Goal: Transaction & Acquisition: Purchase product/service

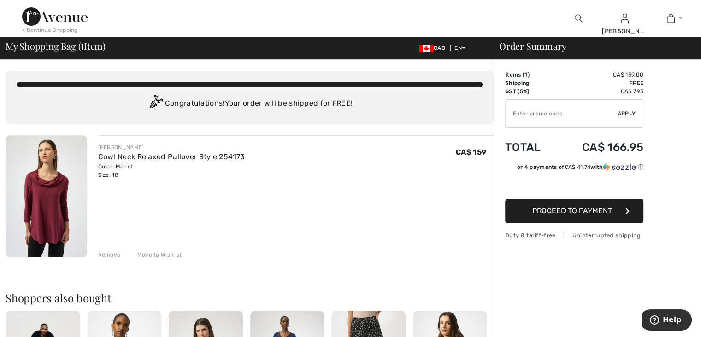
click at [414, 85] on div at bounding box center [250, 85] width 466 height 6
click at [524, 123] on input "TEXT" at bounding box center [562, 114] width 112 height 28
click at [118, 175] on div "Color: Merlot Size: 18" at bounding box center [171, 170] width 147 height 17
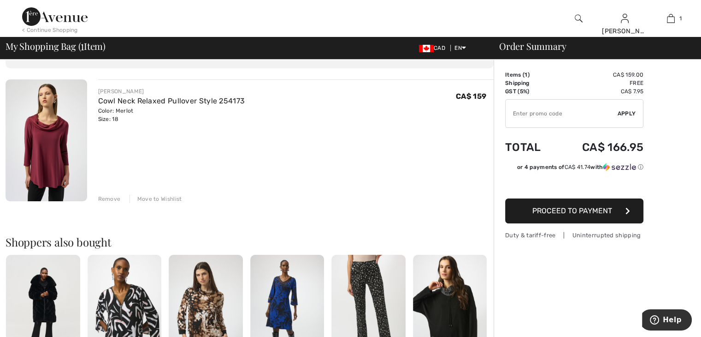
scroll to position [92, 0]
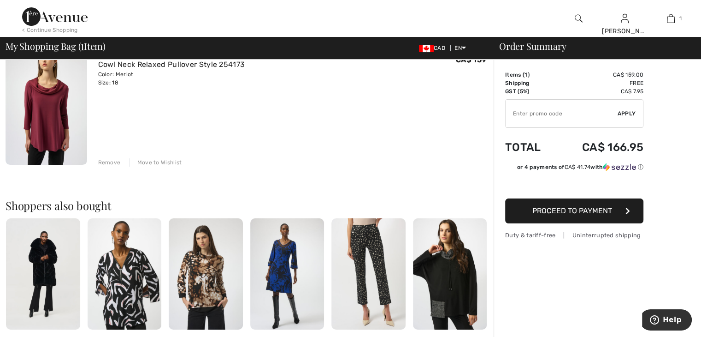
click at [522, 211] on button "Proceed to Payment" at bounding box center [574, 210] width 138 height 25
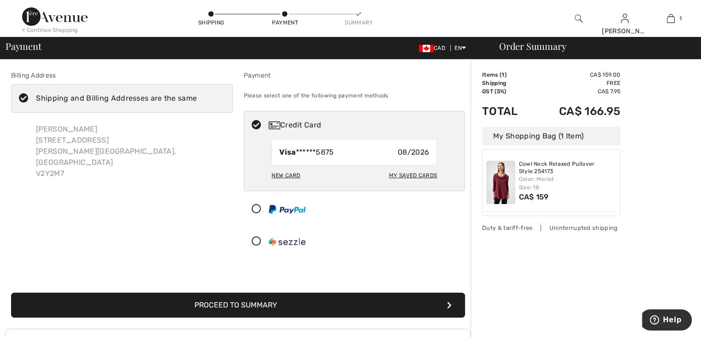
click at [337, 148] on div "Visa ******5875 08/2026" at bounding box center [355, 152] width 166 height 27
click at [275, 170] on div "New Card" at bounding box center [286, 175] width 29 height 16
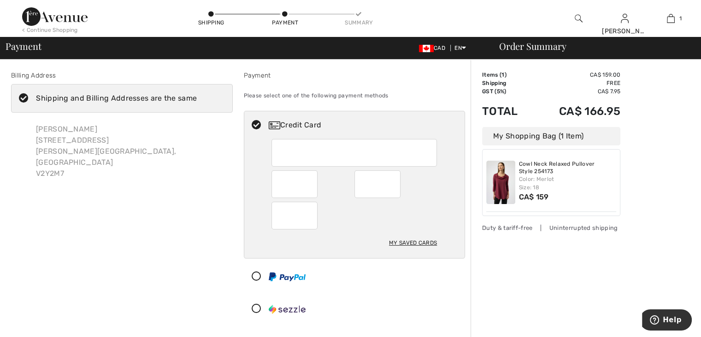
click at [278, 212] on div at bounding box center [295, 216] width 46 height 28
click at [331, 118] on div "Credit Card" at bounding box center [354, 125] width 221 height 28
click at [271, 122] on img at bounding box center [275, 125] width 12 height 8
click at [256, 124] on icon at bounding box center [256, 125] width 24 height 10
radio input "true"
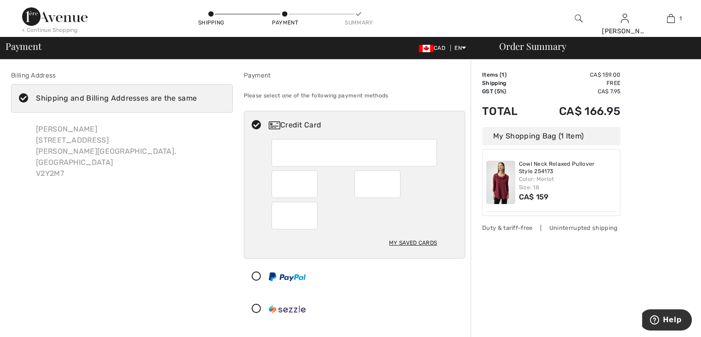
click at [543, 199] on span "CA$ 159" at bounding box center [534, 196] width 30 height 9
click at [593, 113] on td "CA$ 166.95" at bounding box center [577, 110] width 88 height 31
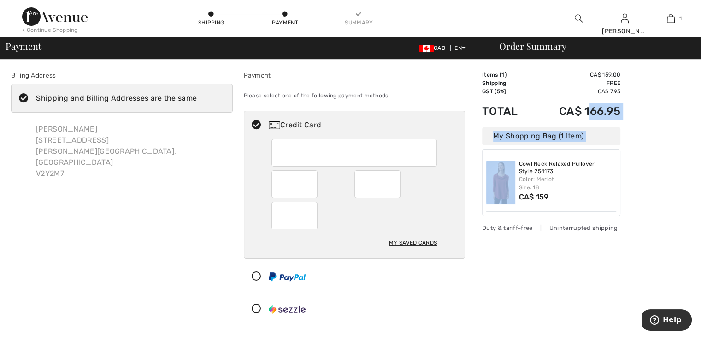
drag, startPoint x: 588, startPoint y: 110, endPoint x: 605, endPoint y: 143, distance: 36.1
click at [604, 148] on div "Items ( 1 ) CA$ 159.00 Promo code CA$ 0.00 Shipping Free GST (5%) CA$ 7.95 Tax2…" at bounding box center [551, 143] width 138 height 145
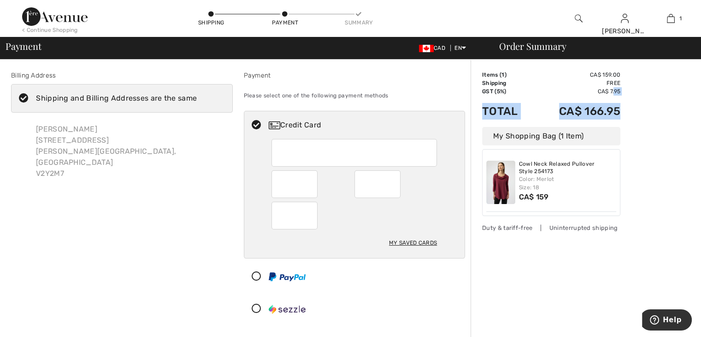
drag, startPoint x: 615, startPoint y: 89, endPoint x: 619, endPoint y: 109, distance: 20.2
click at [619, 109] on tbody "Items ( 1 ) CA$ 159.00 Promo code CA$ 0.00 Shipping Free GST (5%) CA$ 7.95 Tax2…" at bounding box center [551, 99] width 138 height 56
click at [621, 89] on div "Order Summary Details Items ( 1 ) CA$ 159.00 Promo code CA$ 0.00 Shipping Free …" at bounding box center [586, 303] width 231 height 489
click at [529, 48] on div "Order Summary" at bounding box center [592, 46] width 208 height 9
click at [539, 186] on div "Color: Merlot Size: 18" at bounding box center [568, 183] width 98 height 17
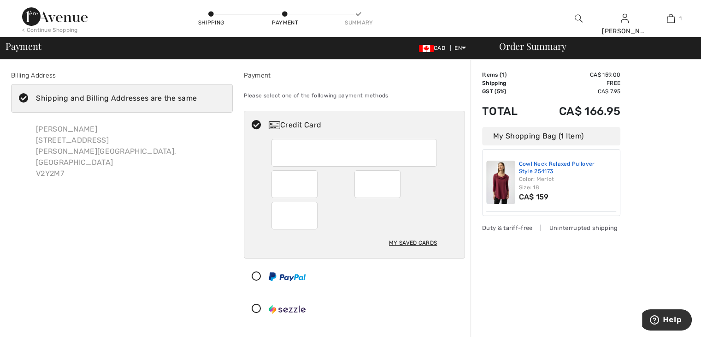
click at [540, 170] on link "Cowl Neck Relaxed Pullover Style 254173" at bounding box center [568, 167] width 98 height 14
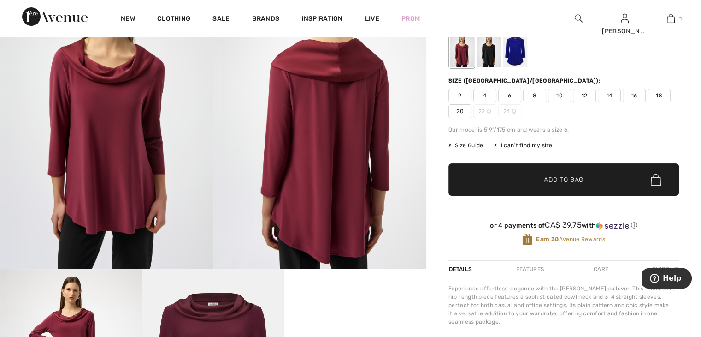
scroll to position [92, 0]
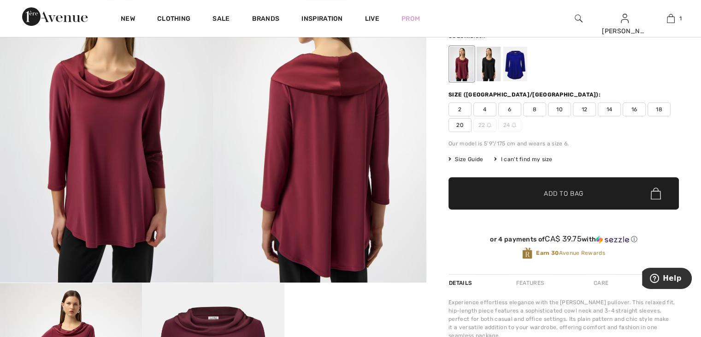
click at [490, 66] on div at bounding box center [489, 64] width 24 height 35
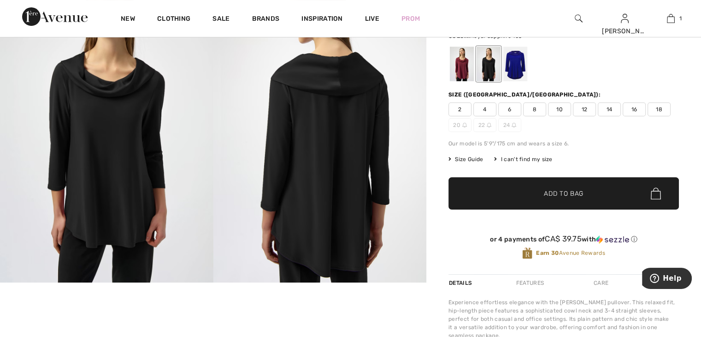
click at [518, 60] on div at bounding box center [516, 64] width 24 height 35
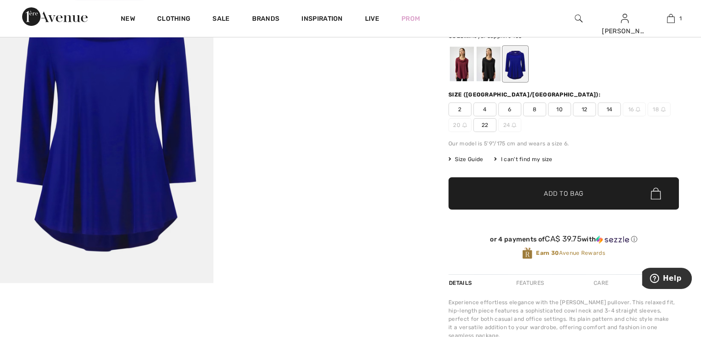
click at [106, 98] on img at bounding box center [107, 123] width 214 height 320
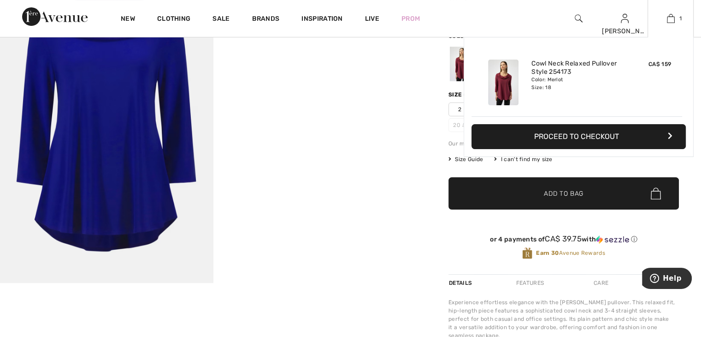
click at [644, 135] on button "Proceed to Checkout" at bounding box center [579, 136] width 214 height 25
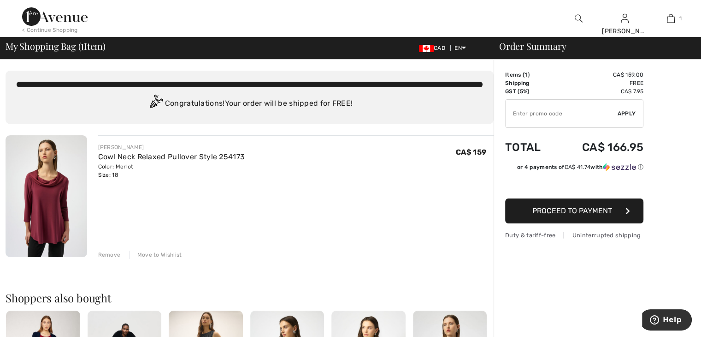
click at [618, 212] on button "Proceed to Payment" at bounding box center [574, 210] width 138 height 25
click at [628, 208] on icon "button" at bounding box center [628, 210] width 5 height 7
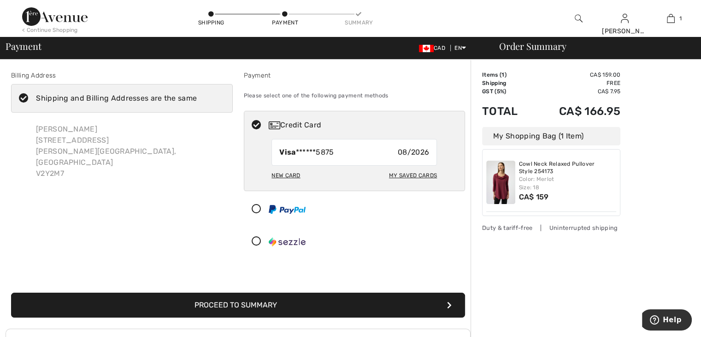
click at [283, 174] on div "New Card" at bounding box center [286, 175] width 29 height 16
radio input "true"
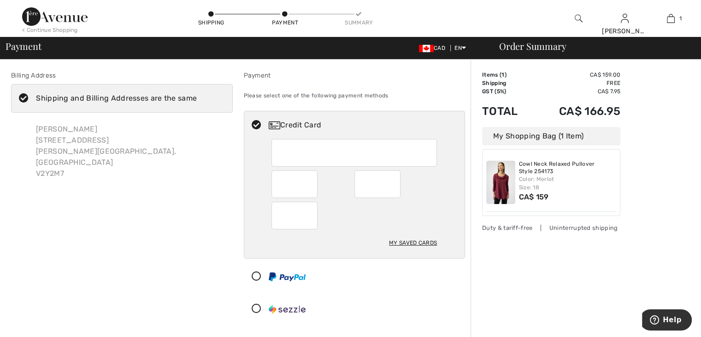
click at [593, 113] on td "CA$ 166.95" at bounding box center [577, 110] width 88 height 31
click at [505, 112] on td "Total" at bounding box center [507, 110] width 51 height 31
click at [572, 138] on div "My Shopping Bag (1 Item)" at bounding box center [551, 136] width 138 height 18
click at [546, 138] on div "My Shopping Bag (1 Item)" at bounding box center [551, 136] width 138 height 18
click at [601, 113] on td "CA$ 166.95" at bounding box center [577, 110] width 88 height 31
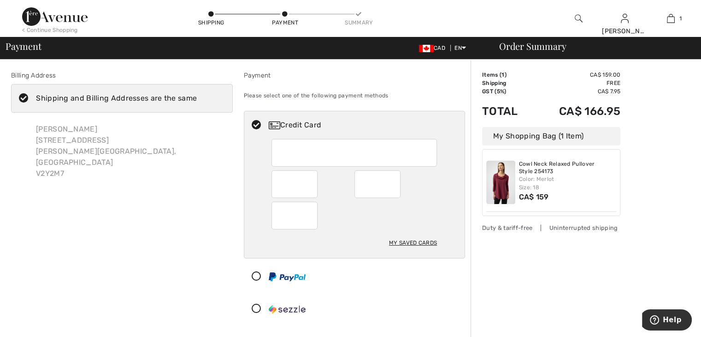
click at [592, 137] on div "My Shopping Bag (1 Item)" at bounding box center [551, 136] width 138 height 18
click at [585, 133] on div "My Shopping Bag (1 Item)" at bounding box center [551, 136] width 138 height 18
click at [602, 76] on td "CA$ 159.00" at bounding box center [577, 75] width 88 height 8
click at [594, 75] on td "CA$ 159.00" at bounding box center [577, 75] width 88 height 8
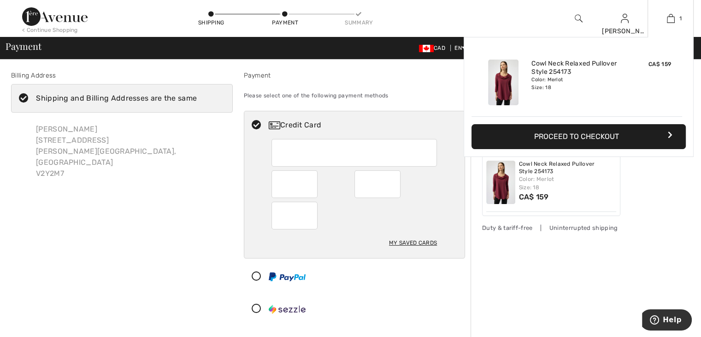
click at [642, 137] on button "Proceed to Checkout" at bounding box center [579, 136] width 214 height 25
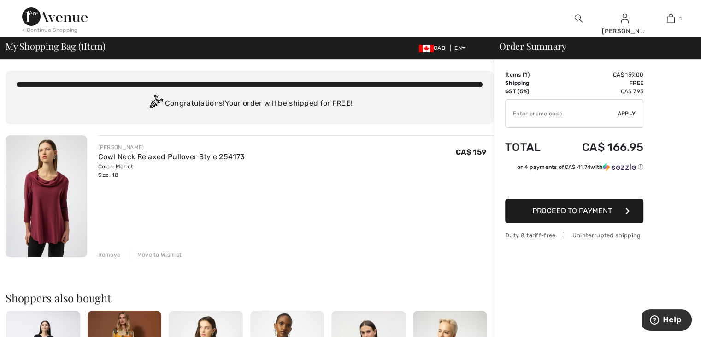
click at [618, 212] on button "Proceed to Payment" at bounding box center [574, 210] width 138 height 25
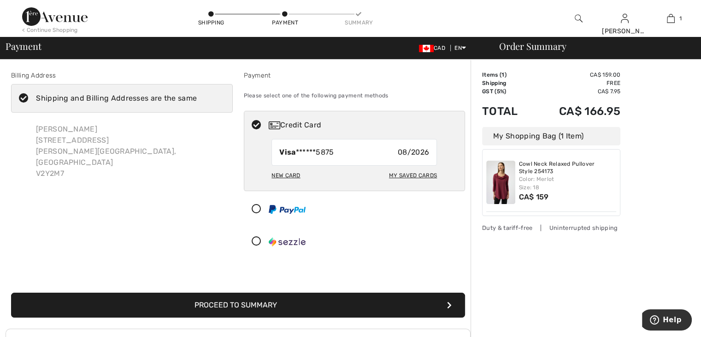
click at [290, 172] on div "New Card" at bounding box center [286, 175] width 29 height 16
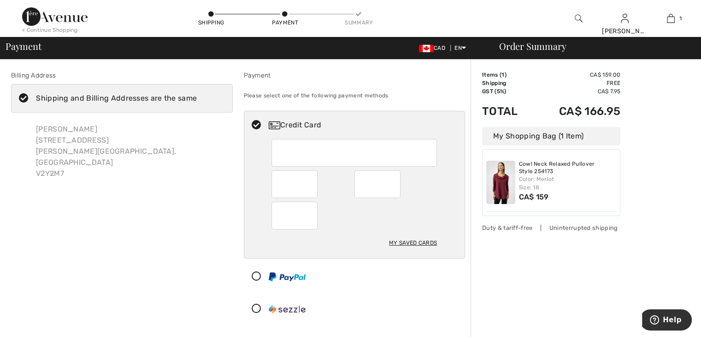
click at [385, 242] on div "My Saved Cards" at bounding box center [355, 245] width 166 height 25
click at [439, 239] on div "My Saved Cards" at bounding box center [354, 198] width 221 height 119
radio input "true"
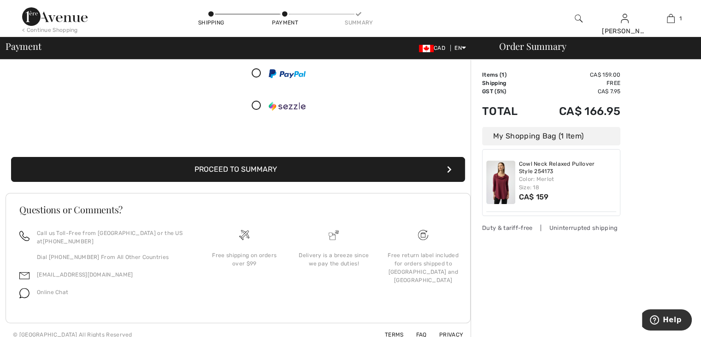
scroll to position [211, 0]
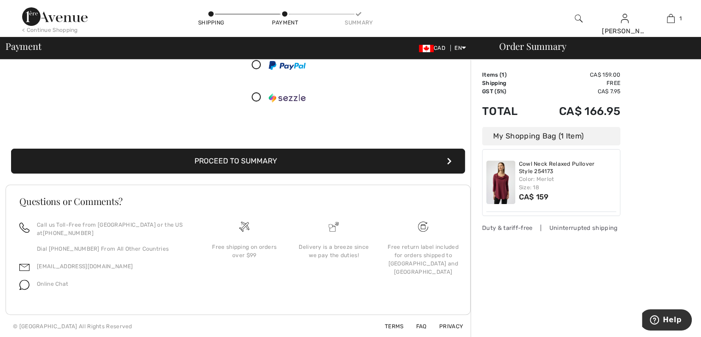
click at [261, 160] on button "Proceed to Summary" at bounding box center [238, 160] width 454 height 25
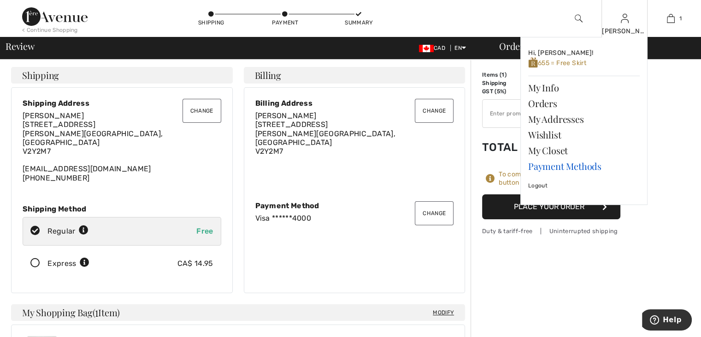
click at [563, 165] on link "Payment Methods" at bounding box center [585, 166] width 112 height 16
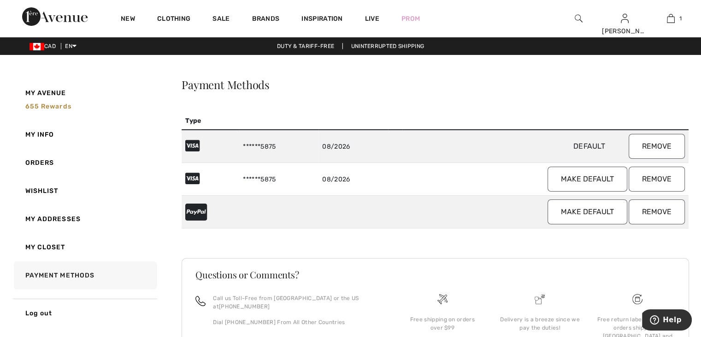
drag, startPoint x: 661, startPoint y: 143, endPoint x: 398, endPoint y: 46, distance: 280.5
click at [660, 144] on button "Remove" at bounding box center [657, 146] width 56 height 25
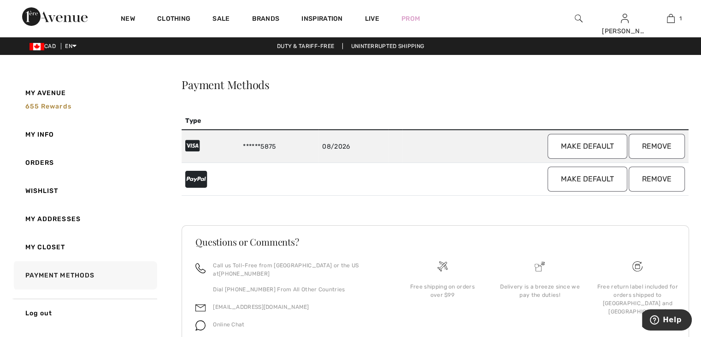
click at [655, 144] on button "Remove" at bounding box center [657, 146] width 56 height 25
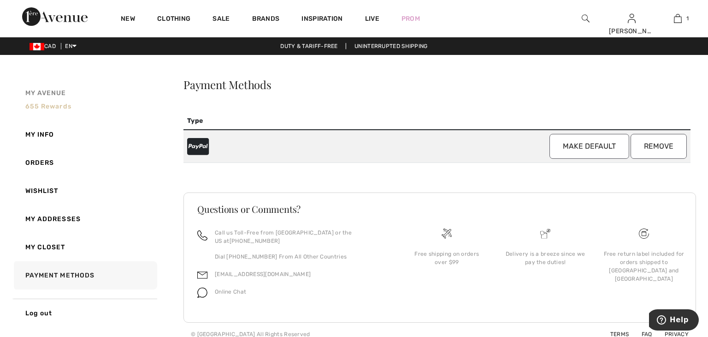
click at [53, 107] on span "655 rewards" at bounding box center [48, 106] width 46 height 8
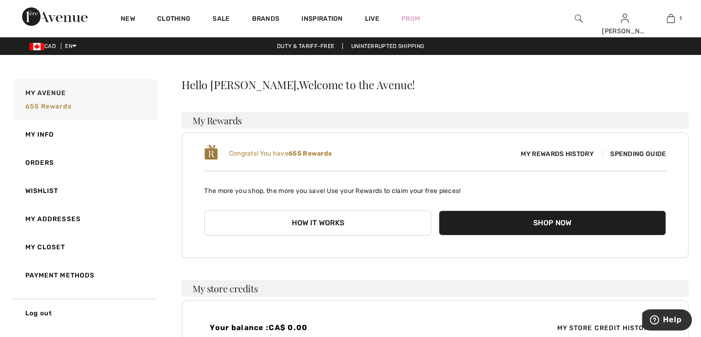
click at [539, 227] on button "Shop Now" at bounding box center [552, 222] width 227 height 25
click at [542, 222] on button "Shop Now" at bounding box center [552, 222] width 227 height 25
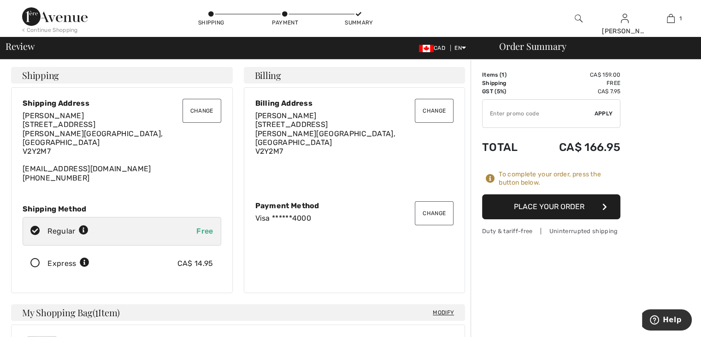
click at [556, 205] on button "Place Your Order" at bounding box center [551, 206] width 138 height 25
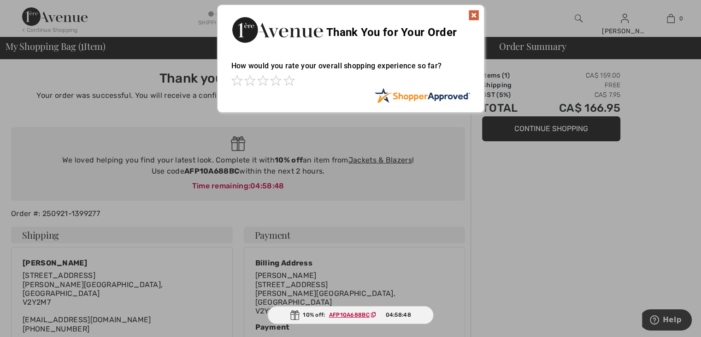
click at [475, 15] on img at bounding box center [474, 15] width 11 height 11
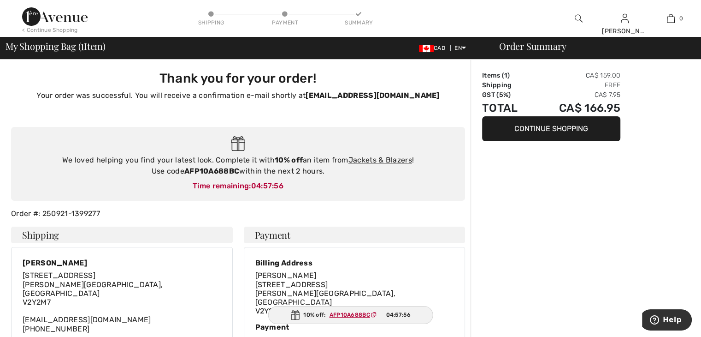
click at [560, 125] on button "Continue Shopping" at bounding box center [551, 128] width 138 height 25
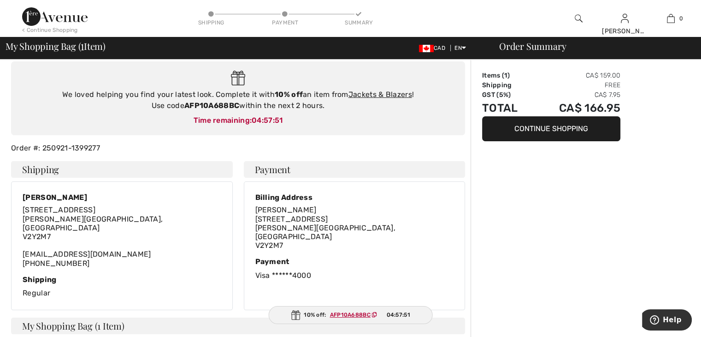
scroll to position [92, 0]
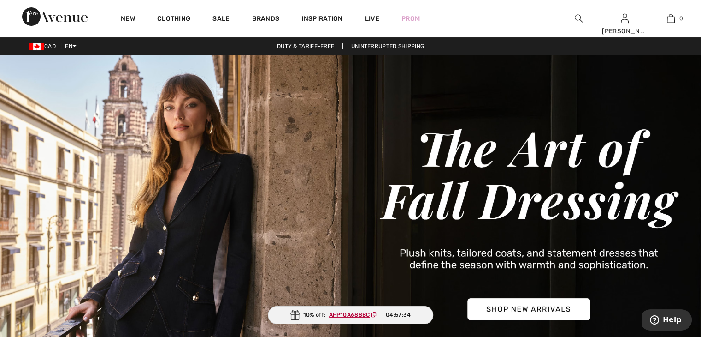
click at [511, 309] on img at bounding box center [350, 223] width 701 height 336
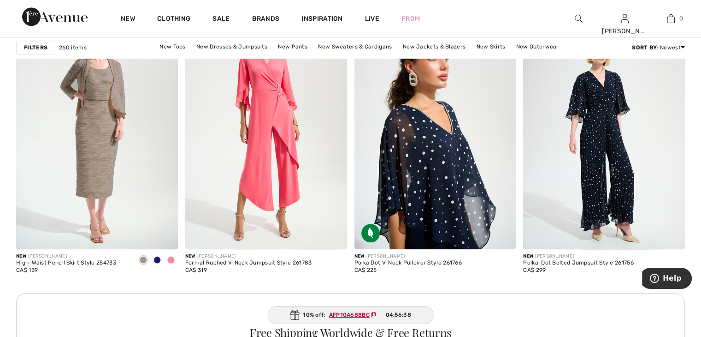
scroll to position [968, 0]
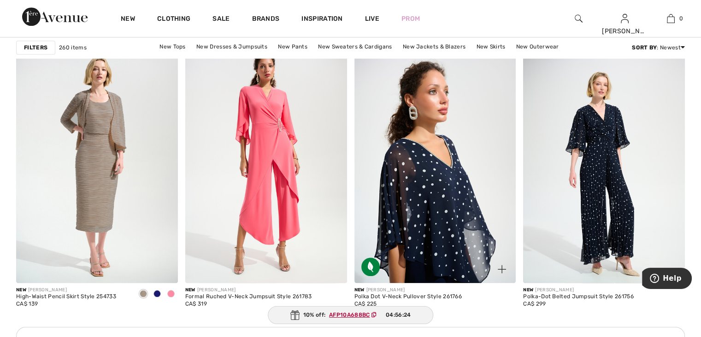
click at [450, 226] on img at bounding box center [436, 161] width 162 height 243
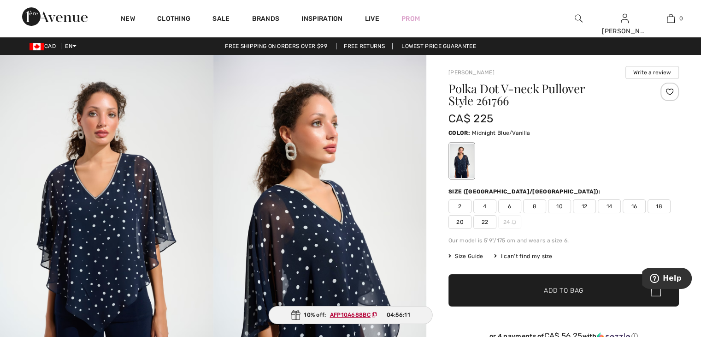
click at [153, 194] on img at bounding box center [107, 215] width 214 height 320
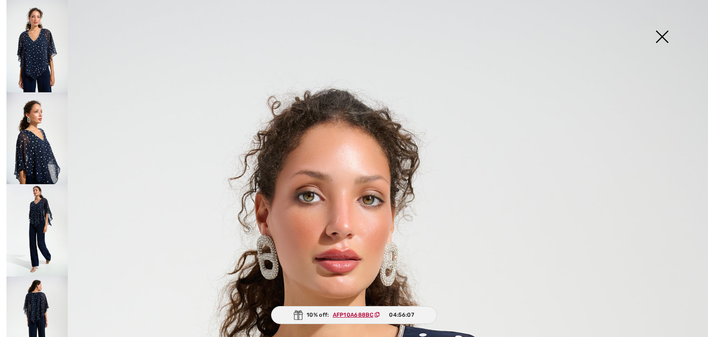
click at [38, 208] on img at bounding box center [36, 230] width 61 height 92
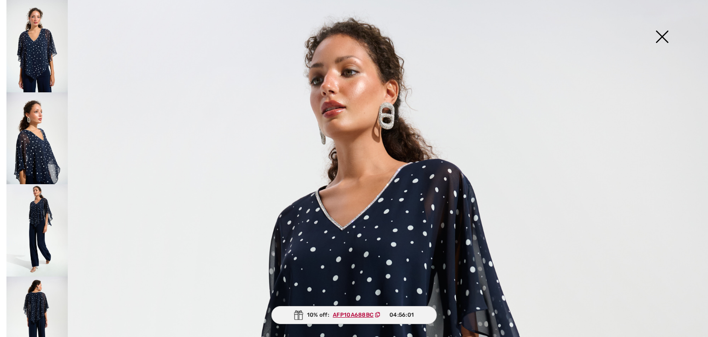
click at [43, 289] on img at bounding box center [36, 322] width 61 height 92
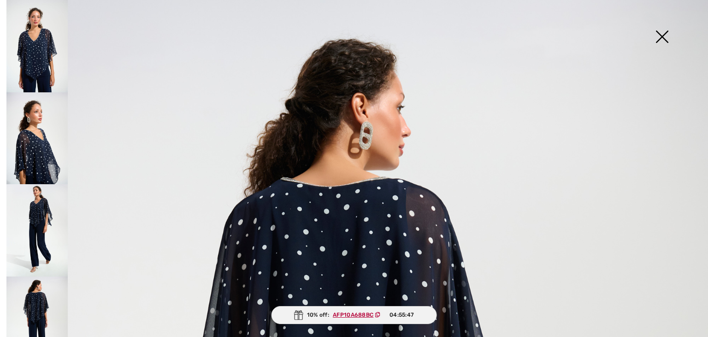
click at [661, 33] on img at bounding box center [662, 38] width 46 height 48
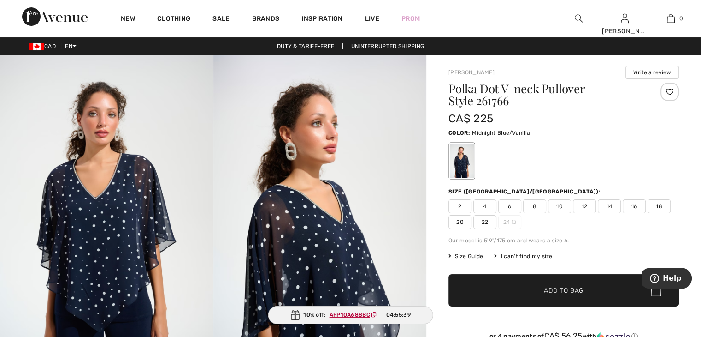
click at [377, 253] on img at bounding box center [321, 215] width 214 height 320
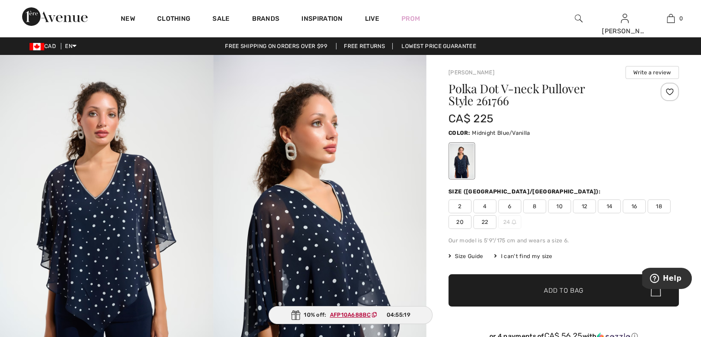
click at [667, 227] on div "2 4 6 8 10 12 14 16 18 20 22 24" at bounding box center [564, 214] width 231 height 30
click at [403, 209] on img at bounding box center [321, 215] width 214 height 320
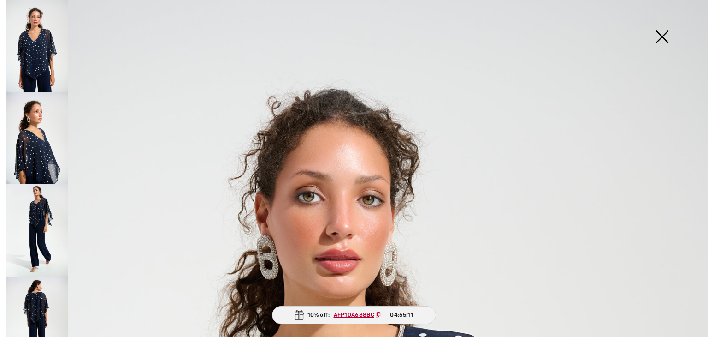
click at [663, 34] on img at bounding box center [662, 38] width 46 height 48
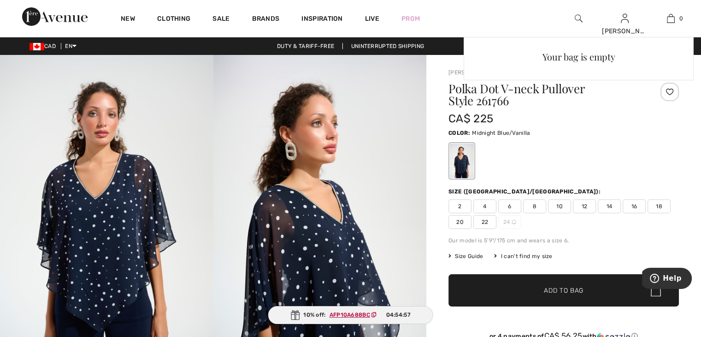
click at [663, 34] on div "0 Your bag is empty" at bounding box center [671, 18] width 46 height 37
click at [670, 17] on img at bounding box center [671, 18] width 8 height 11
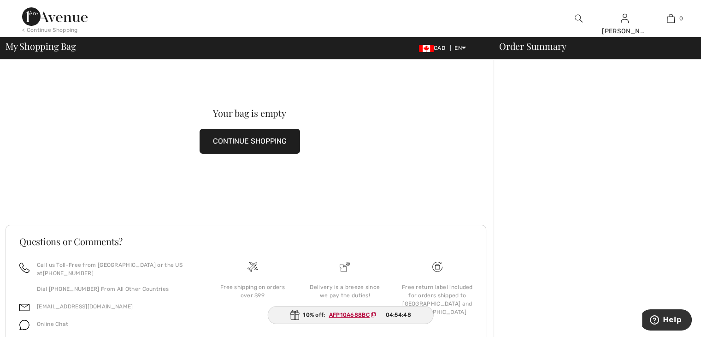
click at [226, 141] on button "CONTINUE SHOPPING" at bounding box center [250, 141] width 101 height 25
click at [226, 137] on button "CONTINUE SHOPPING" at bounding box center [250, 141] width 101 height 25
click at [267, 139] on button "CONTINUE SHOPPING" at bounding box center [250, 141] width 101 height 25
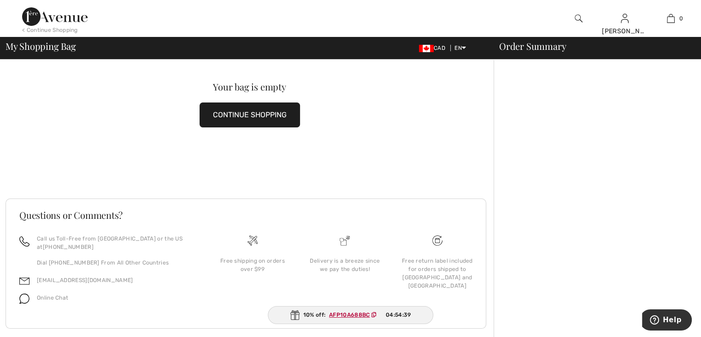
scroll to position [41, 0]
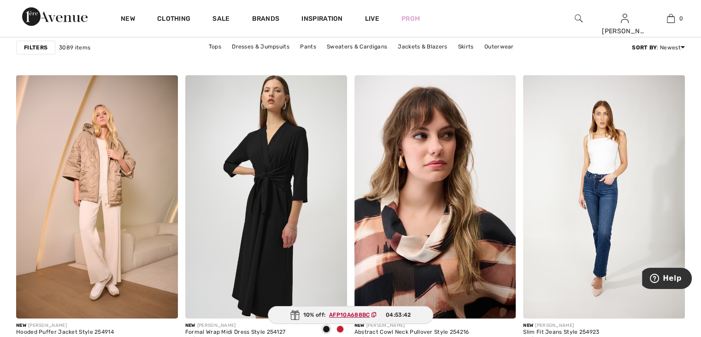
scroll to position [3182, 0]
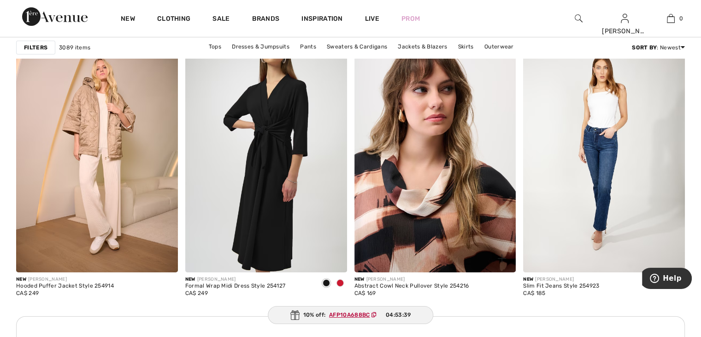
click at [440, 180] on img at bounding box center [436, 150] width 162 height 243
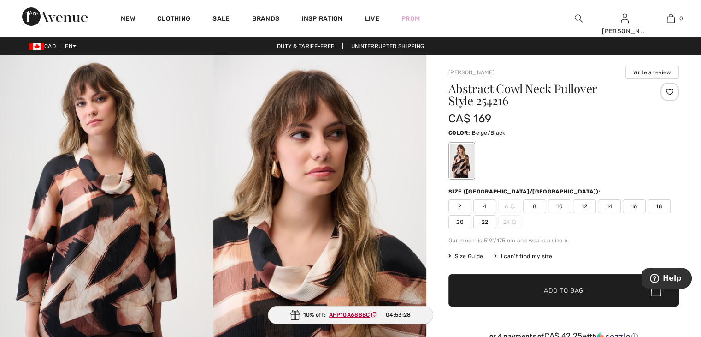
click at [390, 166] on img at bounding box center [321, 215] width 214 height 320
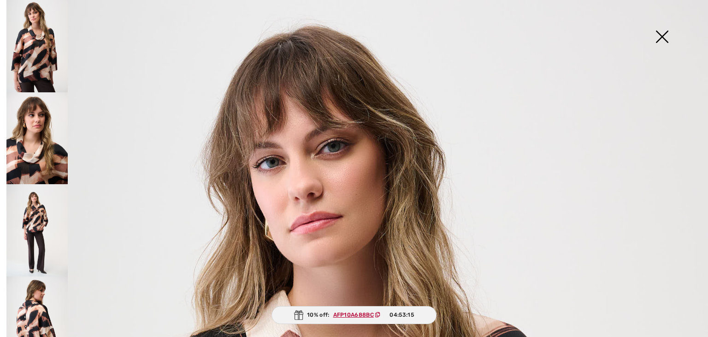
click at [661, 34] on img at bounding box center [662, 38] width 46 height 48
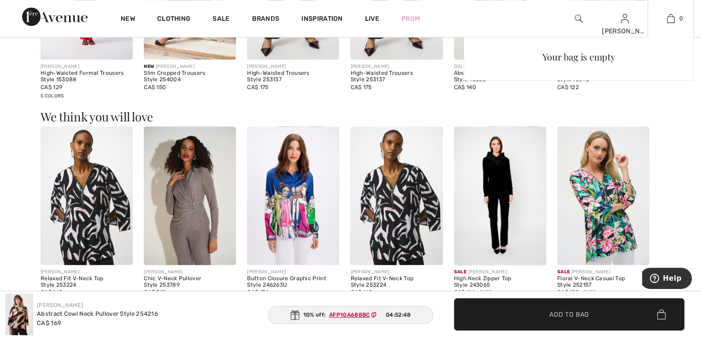
scroll to position [922, 0]
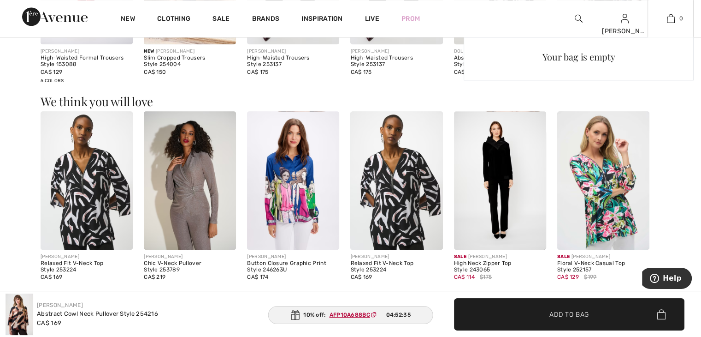
click at [496, 150] on div "Your bag is empty" at bounding box center [579, 119] width 230 height 164
click at [496, 160] on div "Your bag is empty" at bounding box center [579, 119] width 230 height 164
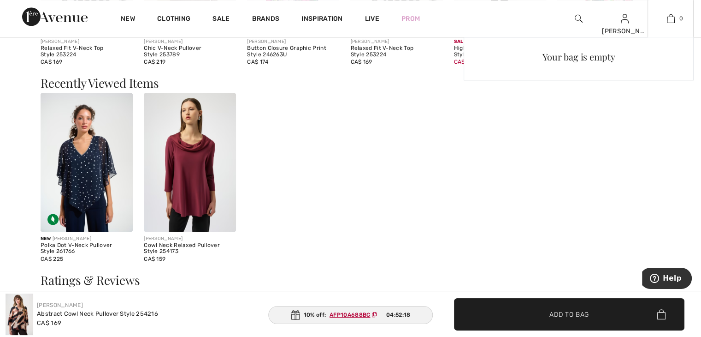
scroll to position [1153, 0]
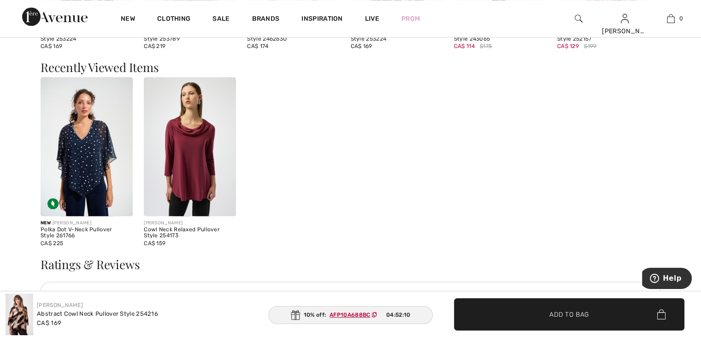
click at [186, 150] on img at bounding box center [190, 146] width 92 height 138
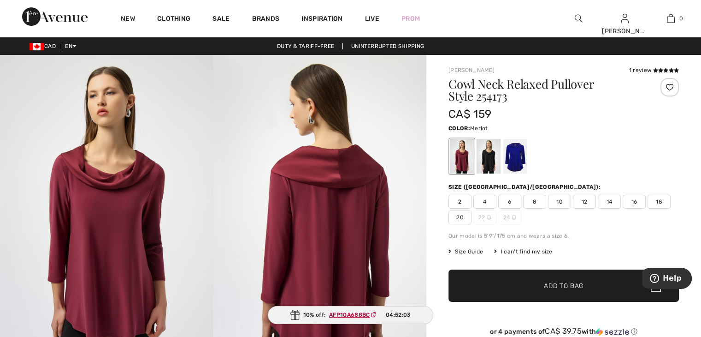
click at [459, 214] on span "20" at bounding box center [460, 217] width 23 height 14
click at [617, 283] on span "✔ Added to Bag Add to Bag" at bounding box center [564, 285] width 231 height 32
click at [639, 152] on div at bounding box center [564, 156] width 231 height 38
click at [601, 144] on div at bounding box center [564, 156] width 231 height 38
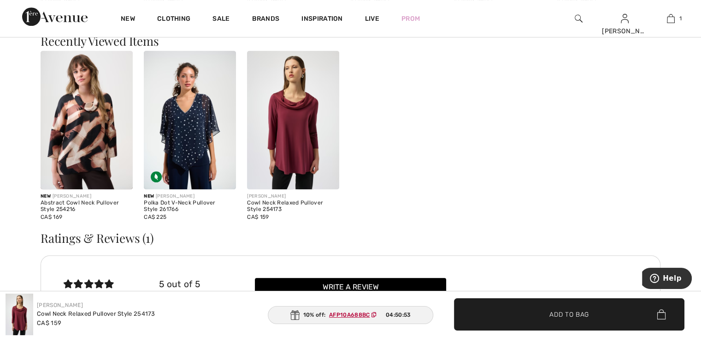
scroll to position [922, 0]
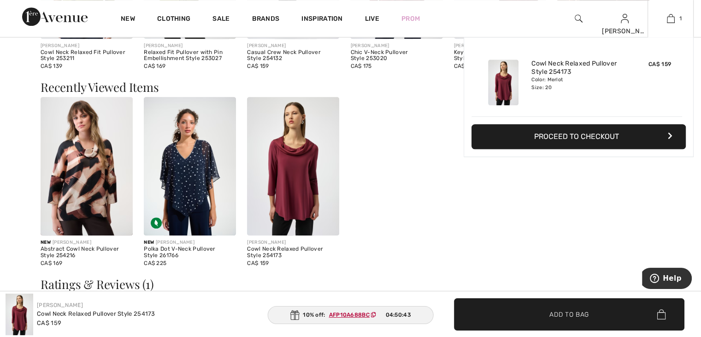
click at [629, 137] on button "Proceed to Checkout" at bounding box center [579, 136] width 214 height 25
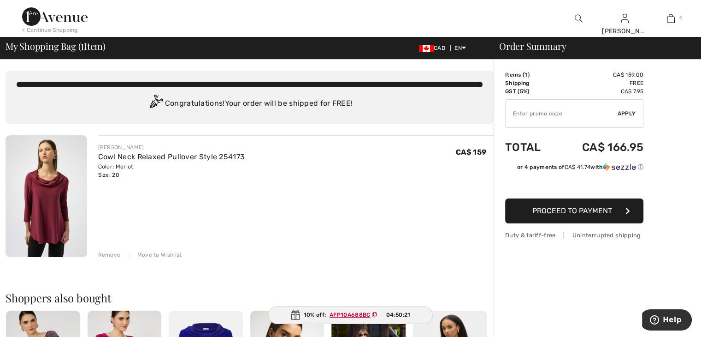
click at [594, 211] on span "Proceed to Payment" at bounding box center [573, 210] width 80 height 9
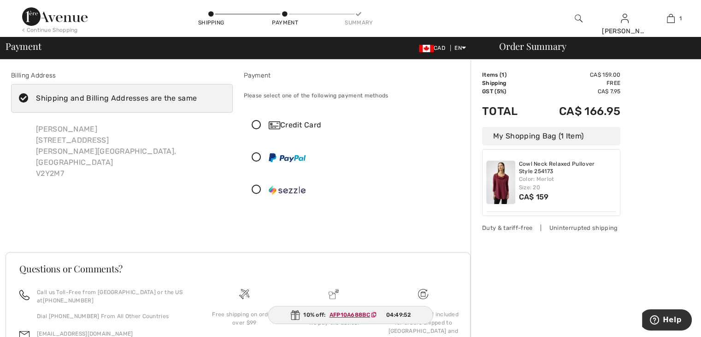
click at [254, 124] on icon at bounding box center [256, 125] width 24 height 10
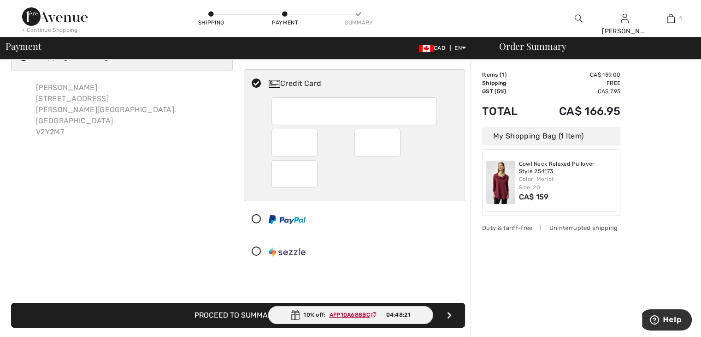
scroll to position [50, 0]
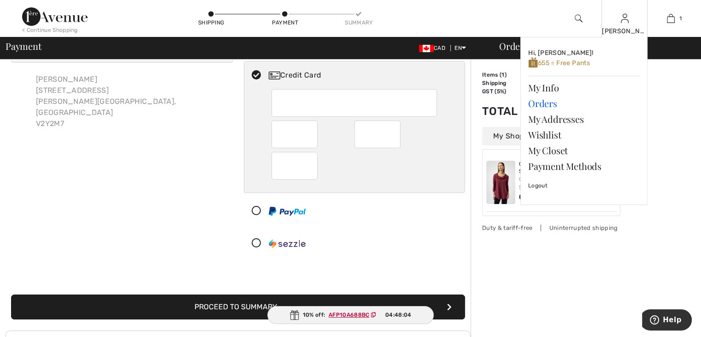
click at [539, 103] on link "Orders" at bounding box center [585, 103] width 112 height 16
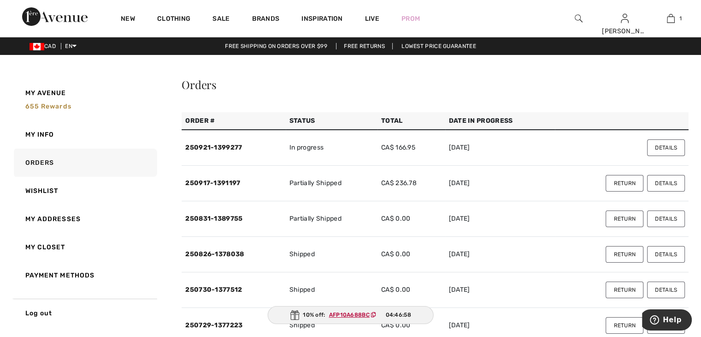
click at [303, 148] on td "In progress" at bounding box center [332, 148] width 92 height 36
click at [235, 146] on link "250921-1399277" at bounding box center [213, 147] width 57 height 8
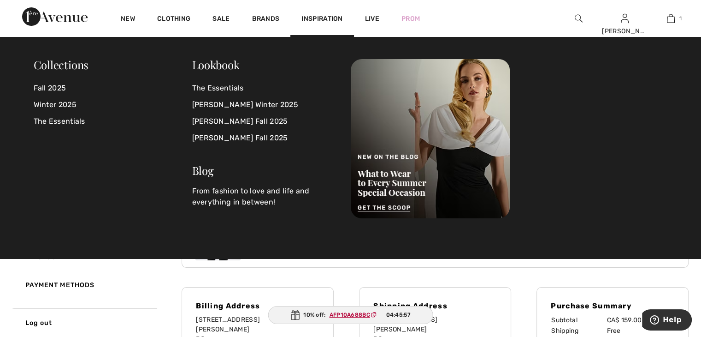
click at [573, 116] on div at bounding box center [509, 138] width 317 height 159
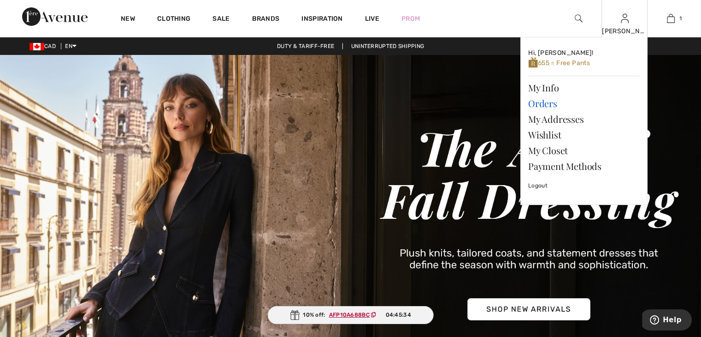
click at [553, 103] on link "Orders" at bounding box center [585, 103] width 112 height 16
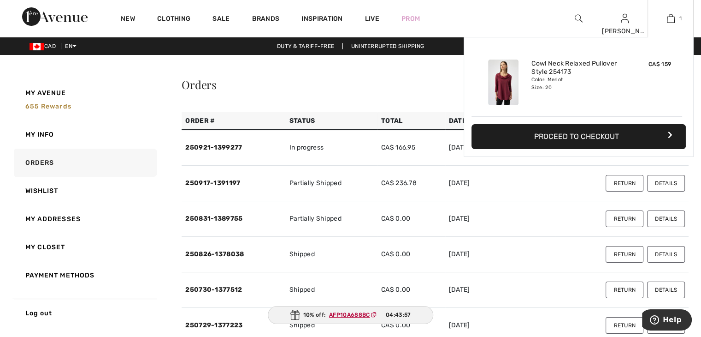
click at [603, 135] on button "Proceed to Checkout" at bounding box center [579, 136] width 214 height 25
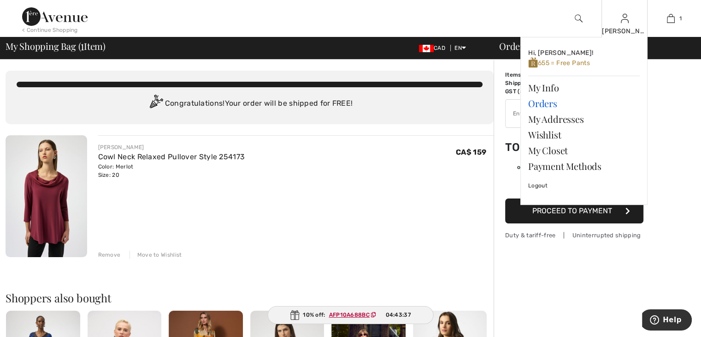
click at [548, 104] on link "Orders" at bounding box center [585, 103] width 112 height 16
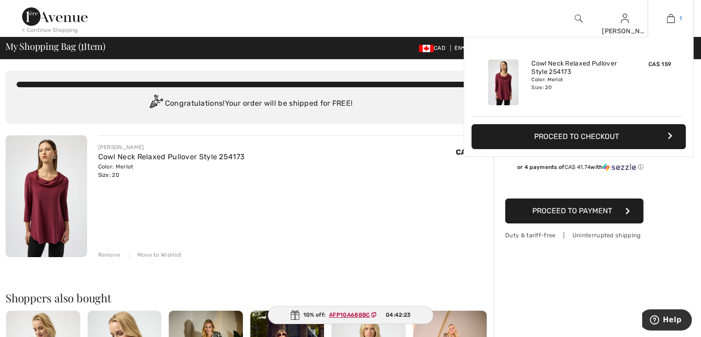
click at [673, 21] on img at bounding box center [671, 18] width 8 height 11
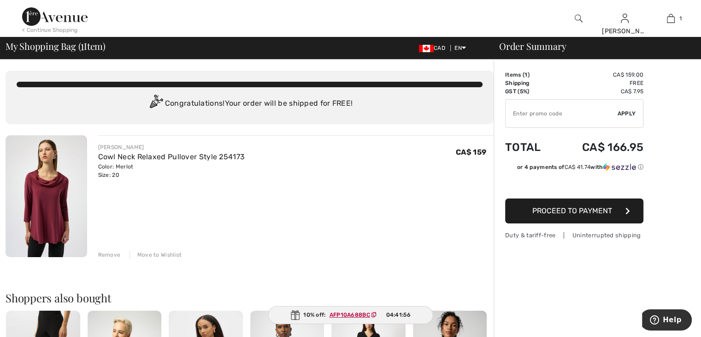
click at [630, 112] on span "Apply" at bounding box center [627, 113] width 18 height 8
click at [105, 254] on div "Remove" at bounding box center [109, 254] width 23 height 8
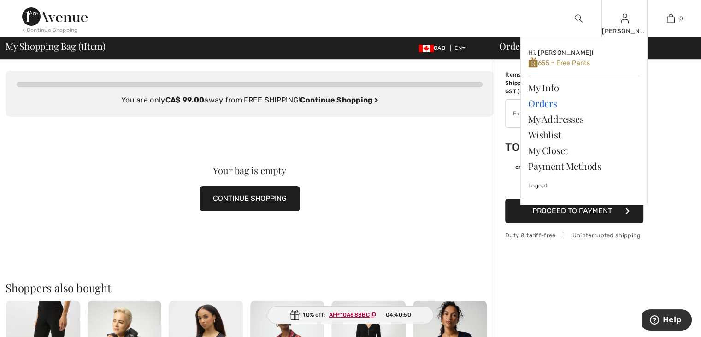
click at [542, 104] on link "Orders" at bounding box center [585, 103] width 112 height 16
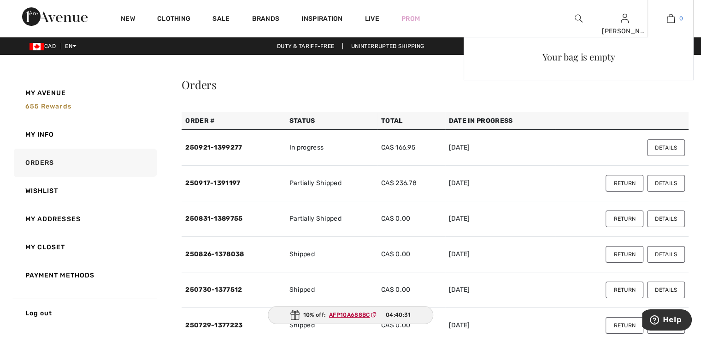
click at [669, 17] on img at bounding box center [671, 18] width 8 height 11
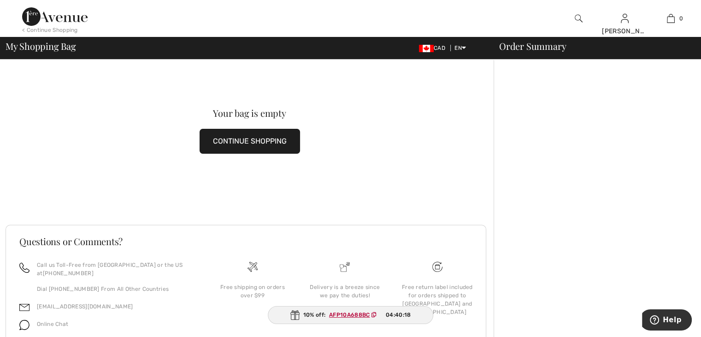
click at [548, 48] on div "Order Summary" at bounding box center [592, 46] width 208 height 9
click at [423, 47] on img at bounding box center [426, 48] width 15 height 7
click at [515, 48] on div "Order Summary" at bounding box center [592, 46] width 208 height 9
click at [531, 49] on div "Order Summary" at bounding box center [592, 46] width 208 height 9
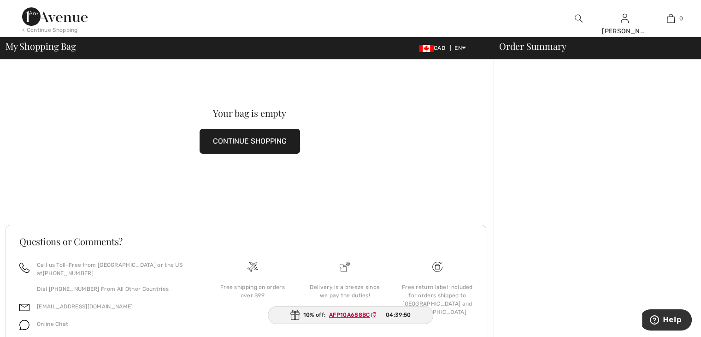
click at [517, 48] on div "Order Summary" at bounding box center [592, 46] width 208 height 9
click at [529, 49] on div "Order Summary" at bounding box center [592, 46] width 208 height 9
click at [228, 137] on button "CONTINUE SHOPPING" at bounding box center [250, 141] width 101 height 25
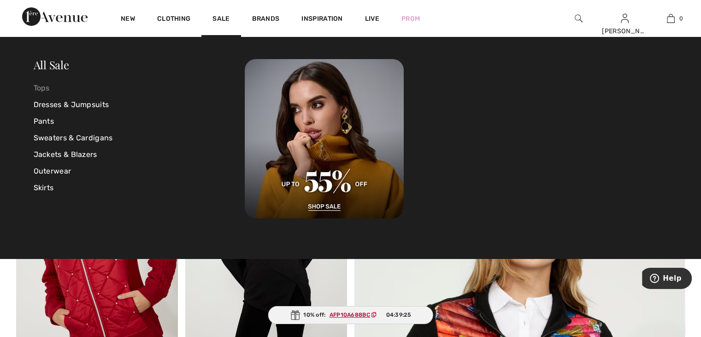
click at [36, 88] on link "Tops" at bounding box center [140, 88] width 212 height 17
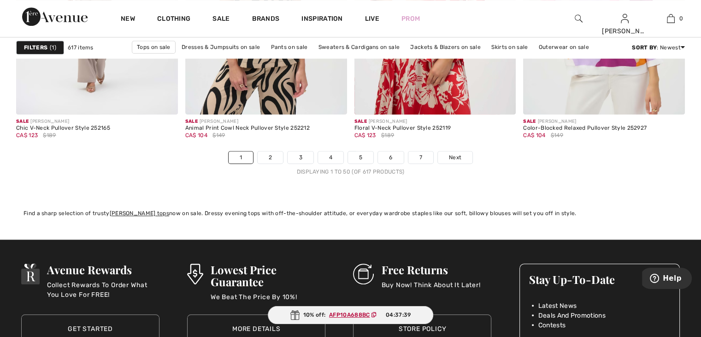
scroll to position [4335, 0]
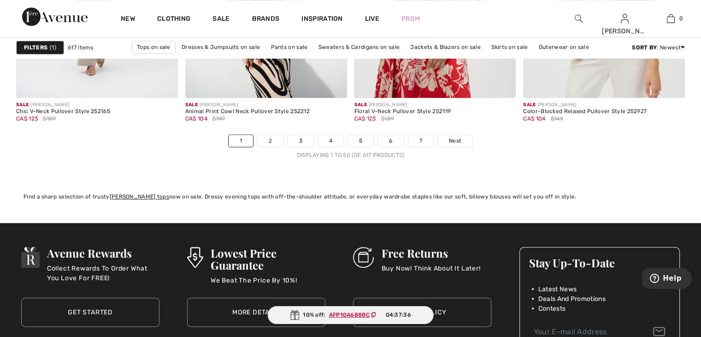
click at [270, 138] on link "2" at bounding box center [270, 141] width 25 height 12
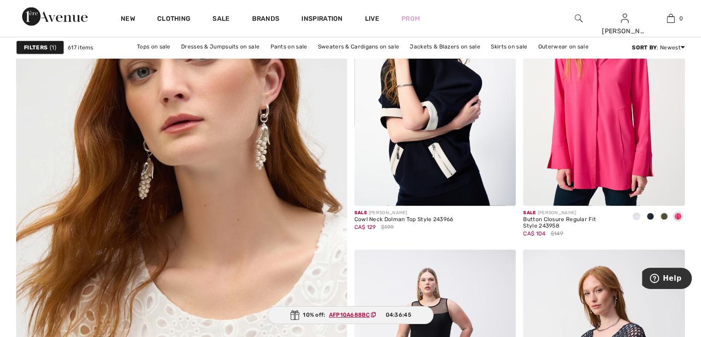
scroll to position [2352, 0]
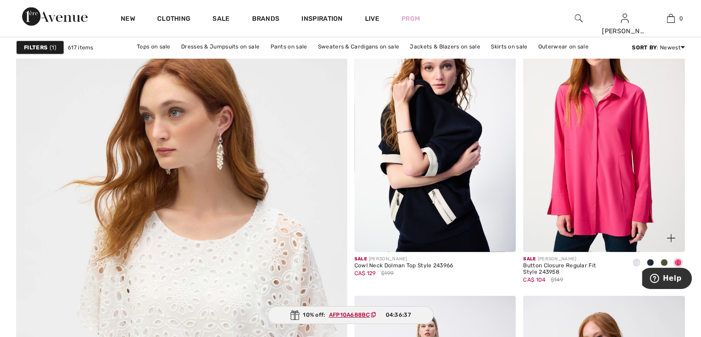
click at [677, 261] on span at bounding box center [678, 262] width 7 height 7
click at [677, 260] on span at bounding box center [678, 262] width 7 height 7
click at [678, 260] on span at bounding box center [678, 262] width 7 height 7
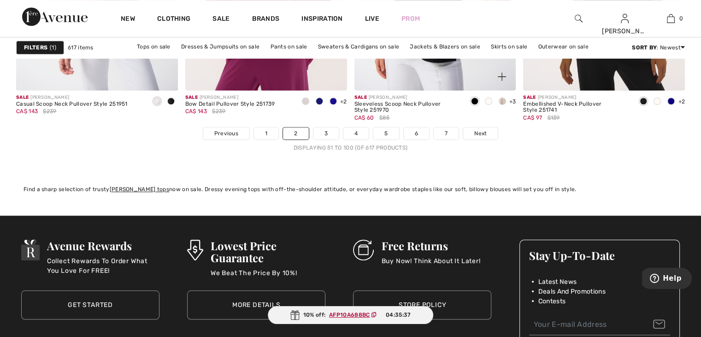
scroll to position [4197, 0]
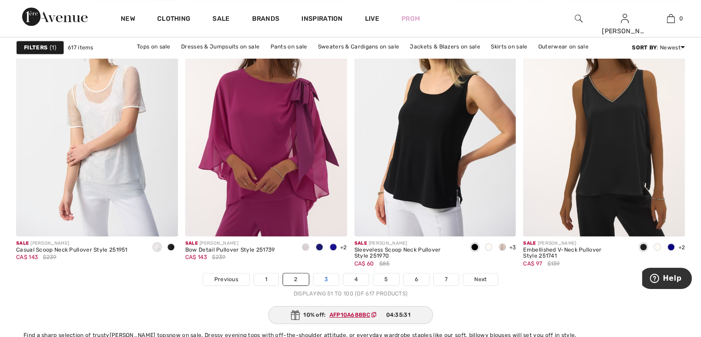
click at [326, 278] on link "3" at bounding box center [326, 279] width 25 height 12
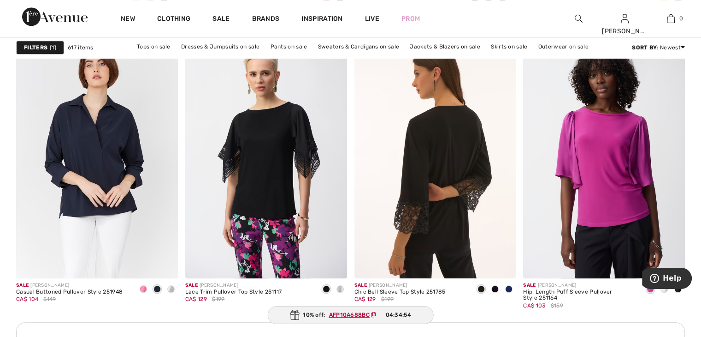
scroll to position [968, 0]
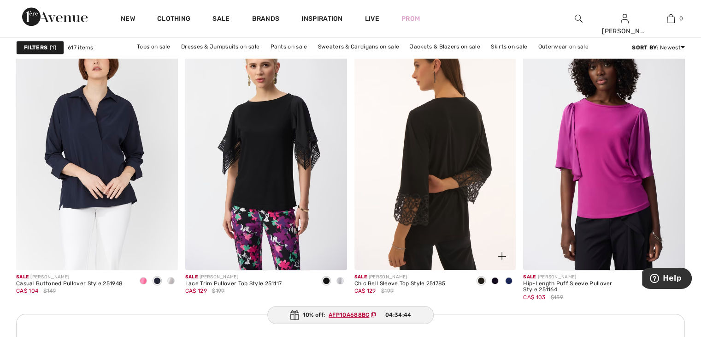
click at [437, 137] on img at bounding box center [436, 148] width 162 height 243
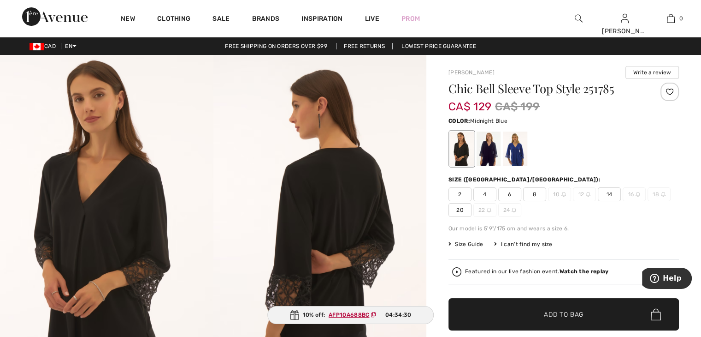
click at [487, 155] on div at bounding box center [489, 148] width 24 height 35
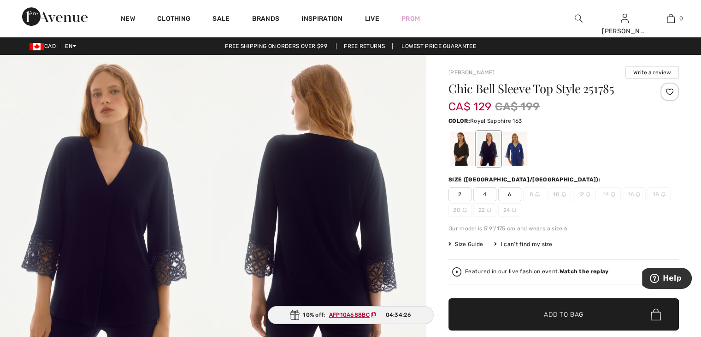
click at [518, 157] on div at bounding box center [516, 148] width 24 height 35
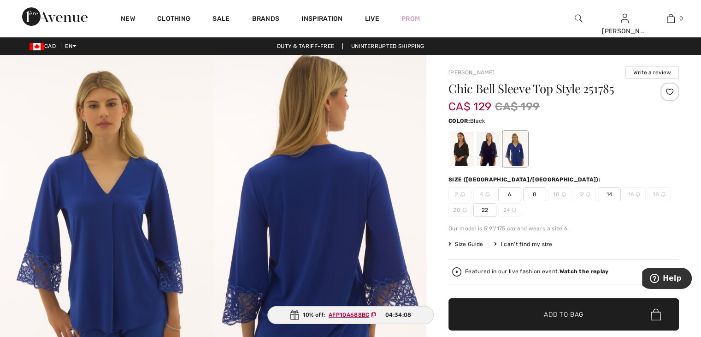
click at [461, 149] on div at bounding box center [462, 148] width 24 height 35
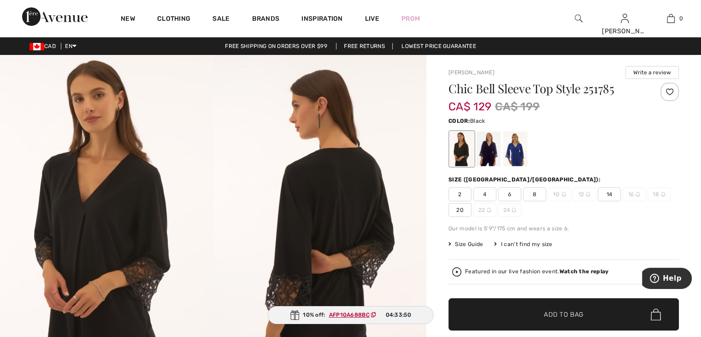
click at [459, 208] on span "20" at bounding box center [460, 210] width 23 height 14
click at [576, 268] on strong "Watch the replay" at bounding box center [584, 271] width 49 height 6
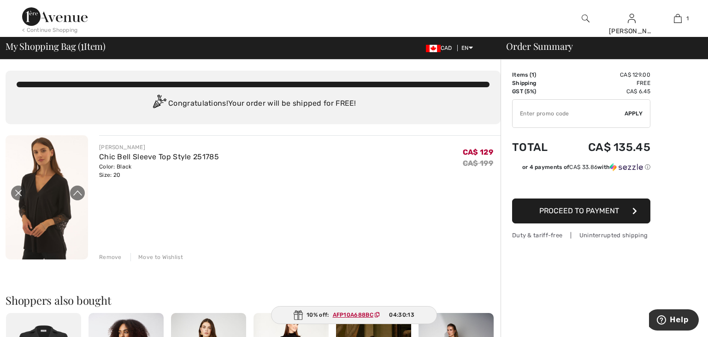
click at [513, 112] on input "TEXT" at bounding box center [569, 114] width 112 height 28
type input "LIVE10"
click at [628, 111] on span "Apply" at bounding box center [634, 113] width 18 height 8
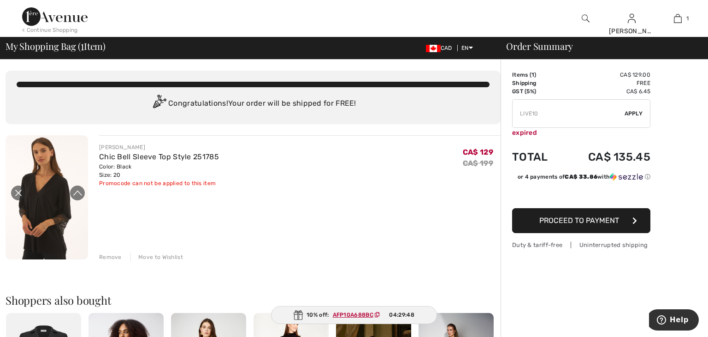
click at [531, 131] on div "expired" at bounding box center [581, 133] width 138 height 10
click at [18, 190] on icon "Close live curation" at bounding box center [18, 192] width 11 height 11
click at [523, 220] on button "Proceed to Payment" at bounding box center [581, 220] width 138 height 25
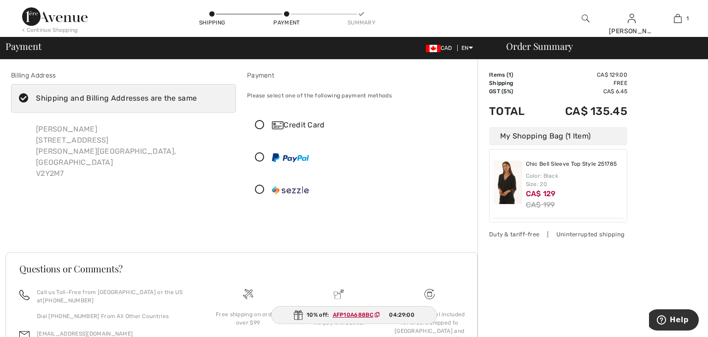
click at [255, 122] on icon at bounding box center [260, 125] width 24 height 10
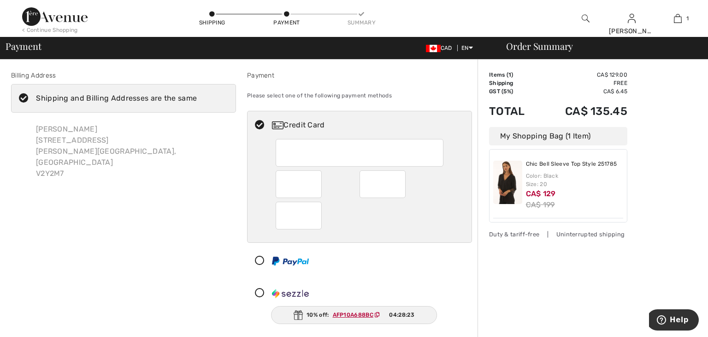
click at [278, 212] on div at bounding box center [299, 216] width 46 height 28
click at [277, 149] on div at bounding box center [360, 153] width 168 height 28
click at [572, 190] on div "Chic Bell Sleeve Top Style 251785 Color: Black Size: 20 CA$ 129 CA$ 199" at bounding box center [575, 185] width 98 height 50
click at [256, 260] on icon at bounding box center [260, 261] width 24 height 10
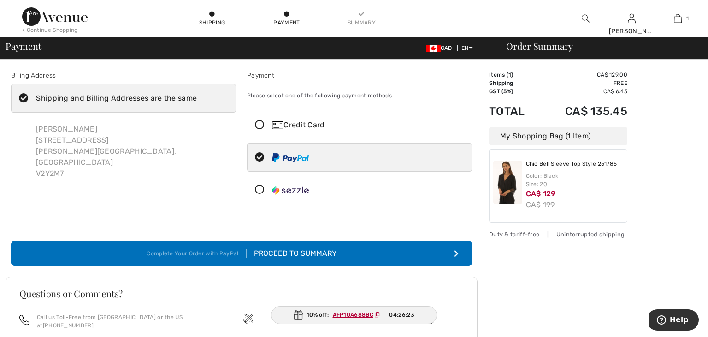
click at [490, 245] on div "Order Summary Details Items ( 1 ) CA$ 129.00 Promo code CA$ 0.00 Shipping Free …" at bounding box center [593, 244] width 231 height 370
click at [454, 251] on icon "submit" at bounding box center [456, 252] width 5 height 7
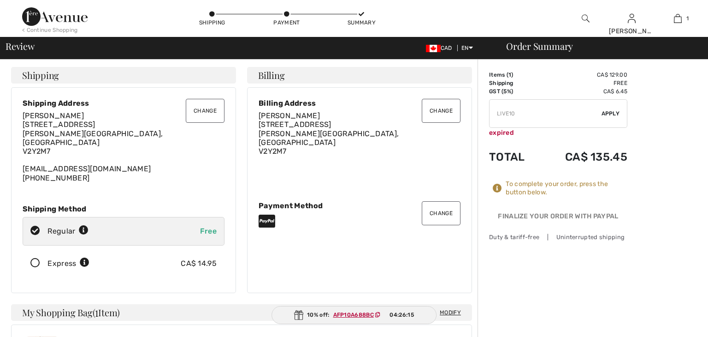
checkbox input "true"
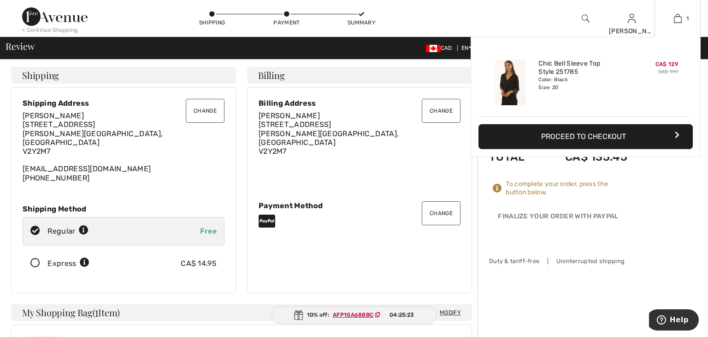
click at [675, 133] on icon "button" at bounding box center [677, 134] width 5 height 7
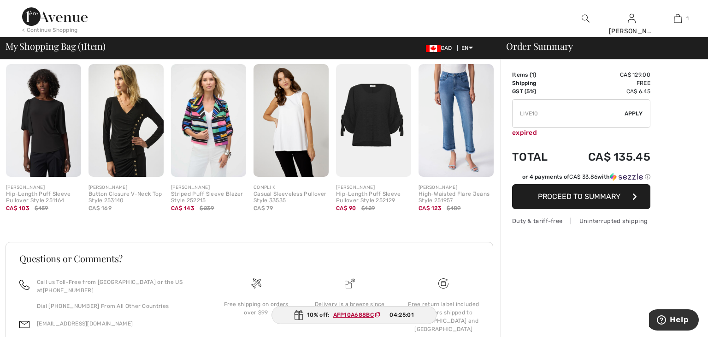
scroll to position [303, 0]
